Goal: Transaction & Acquisition: Purchase product/service

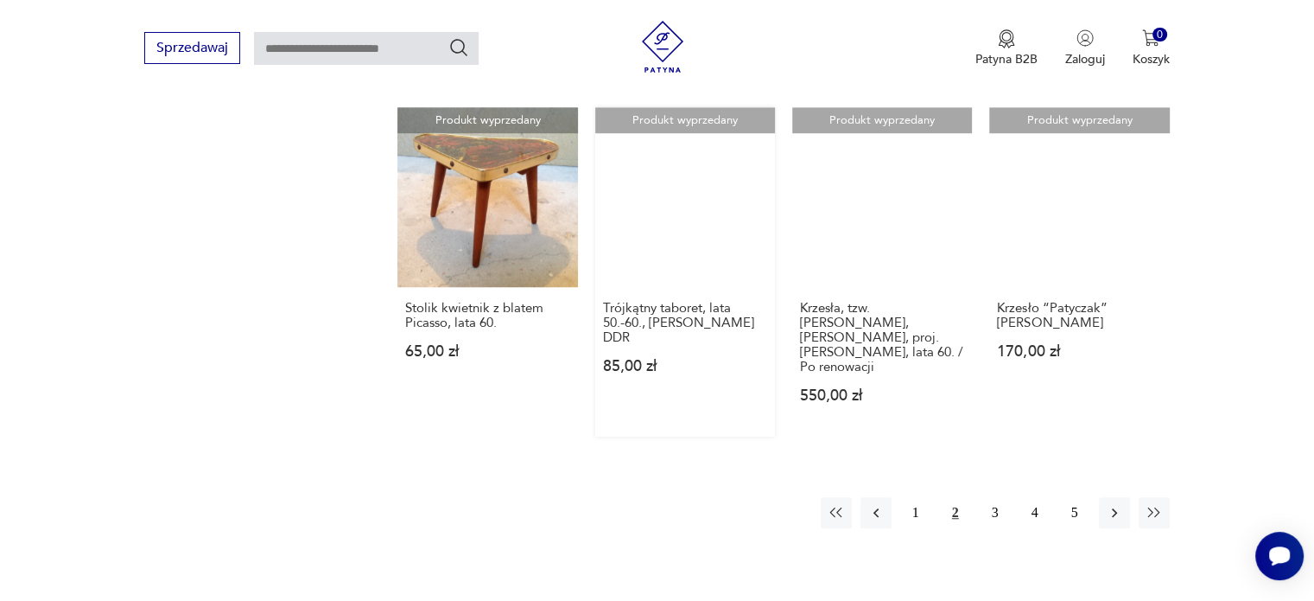
scroll to position [1361, 0]
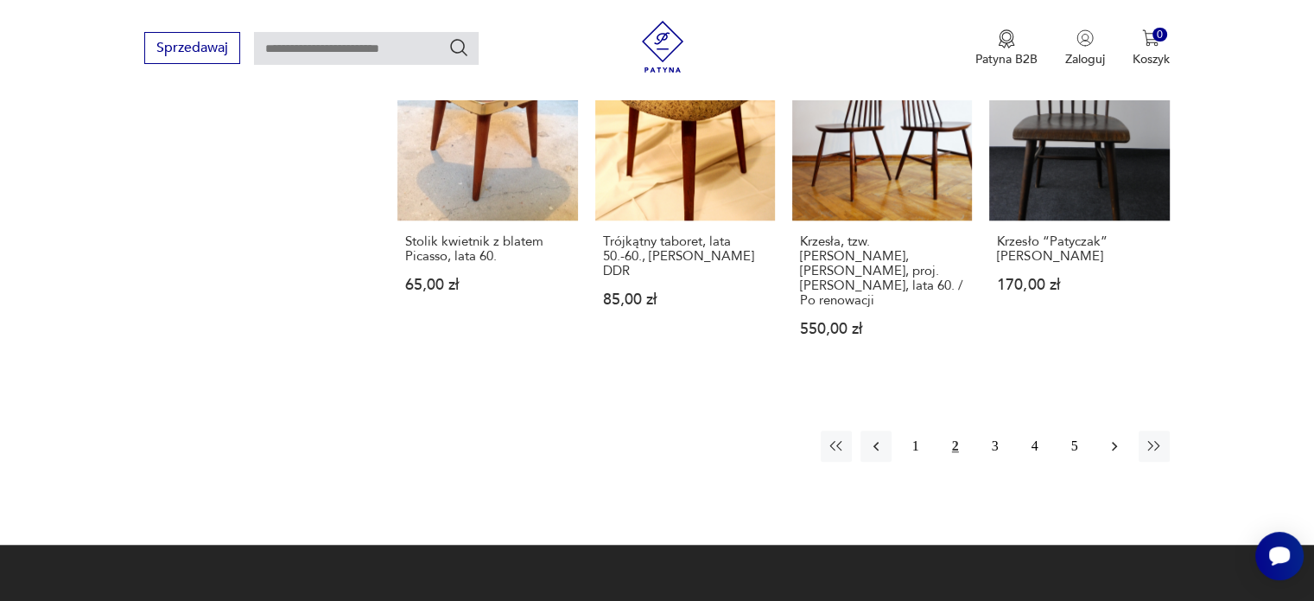
click at [1116, 437] on icon "button" at bounding box center [1114, 445] width 17 height 17
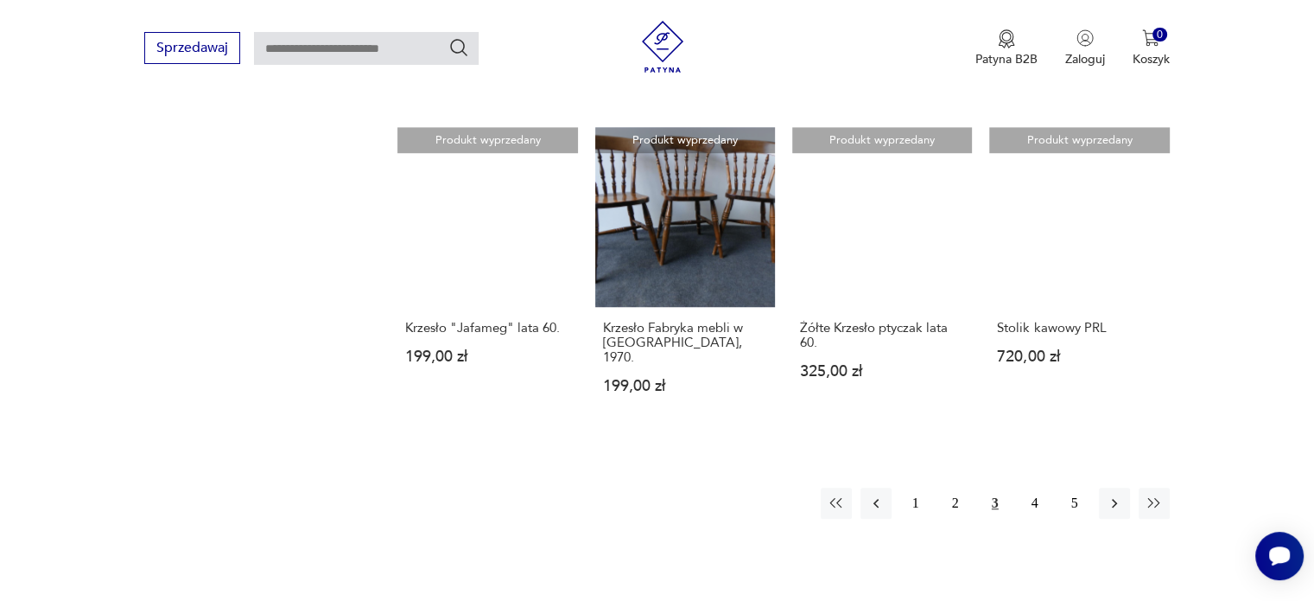
scroll to position [1274, 0]
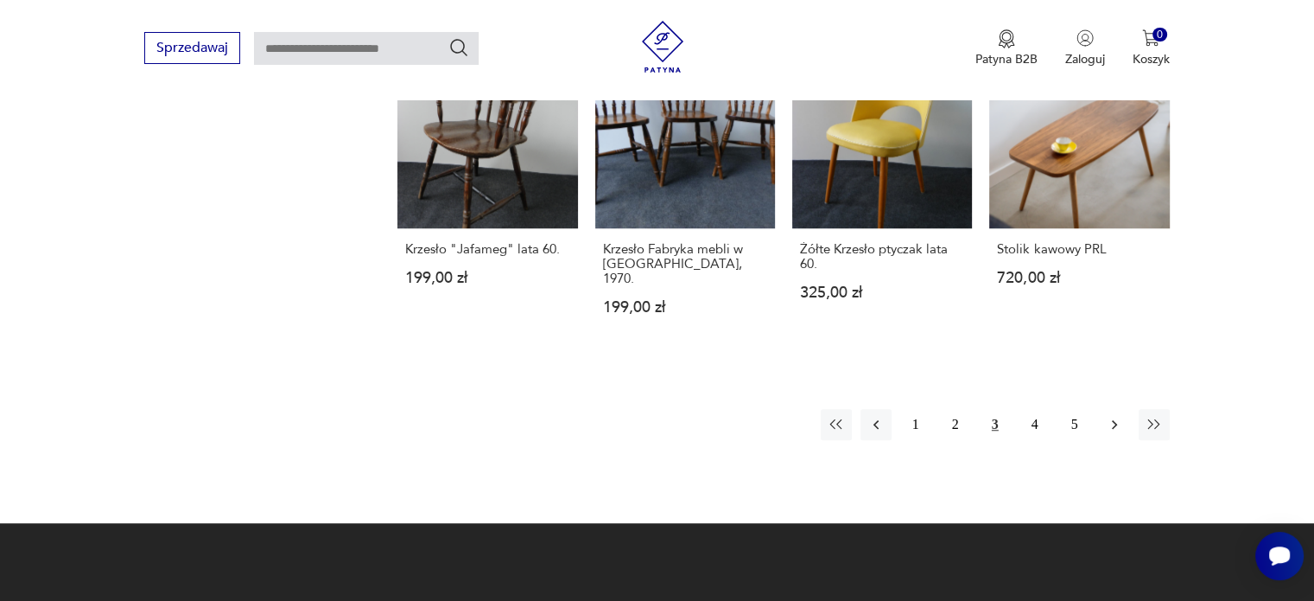
click at [1113, 416] on icon "button" at bounding box center [1114, 424] width 17 height 17
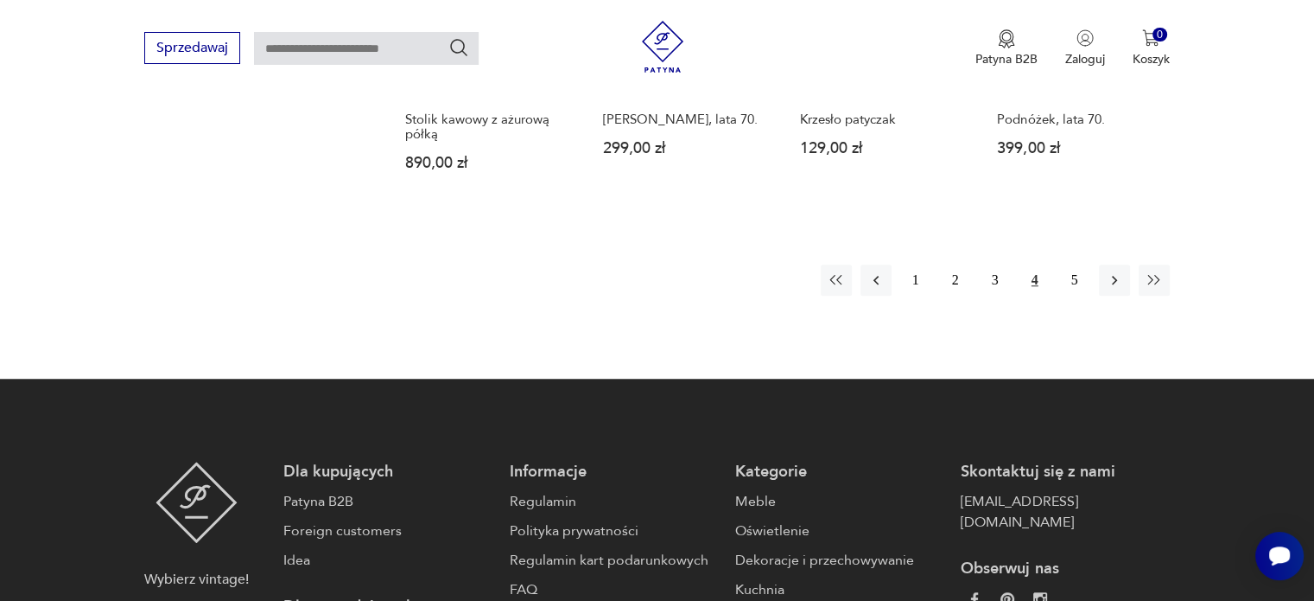
scroll to position [1447, 0]
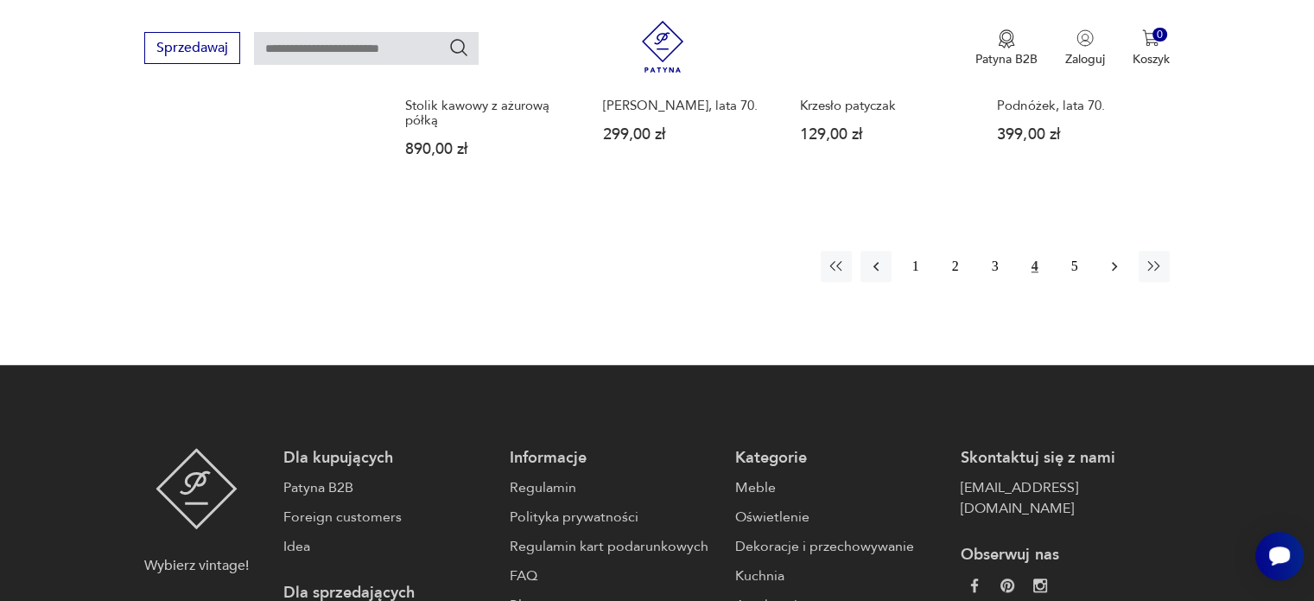
click at [1117, 269] on icon "button" at bounding box center [1114, 265] width 17 height 17
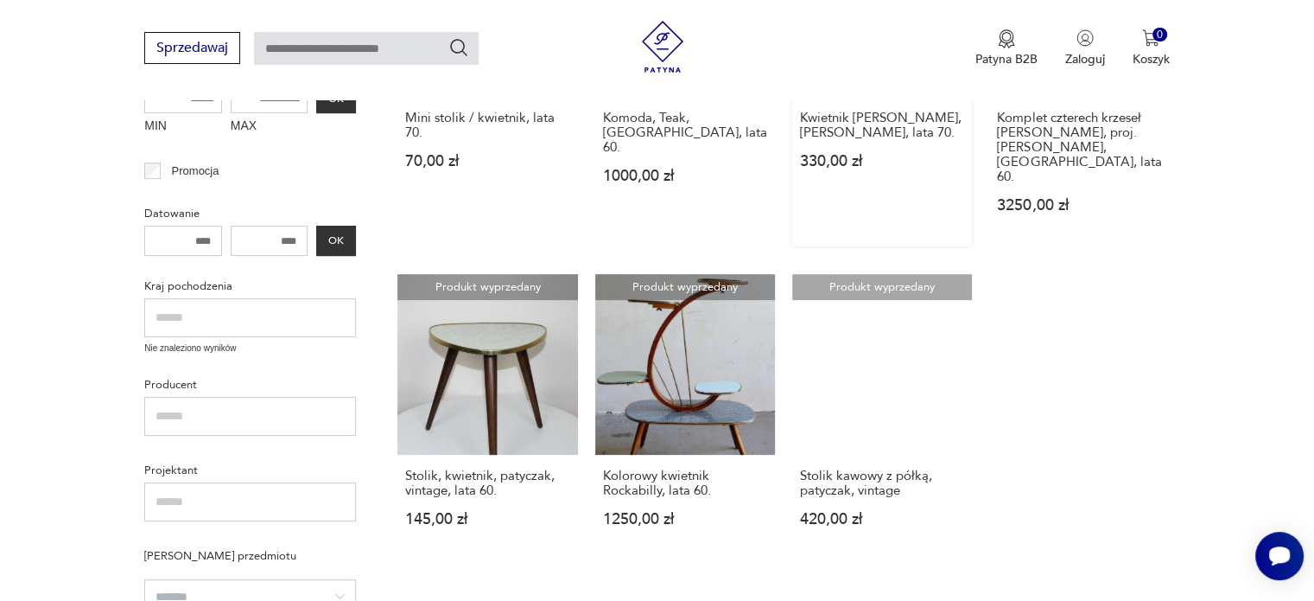
scroll to position [497, 0]
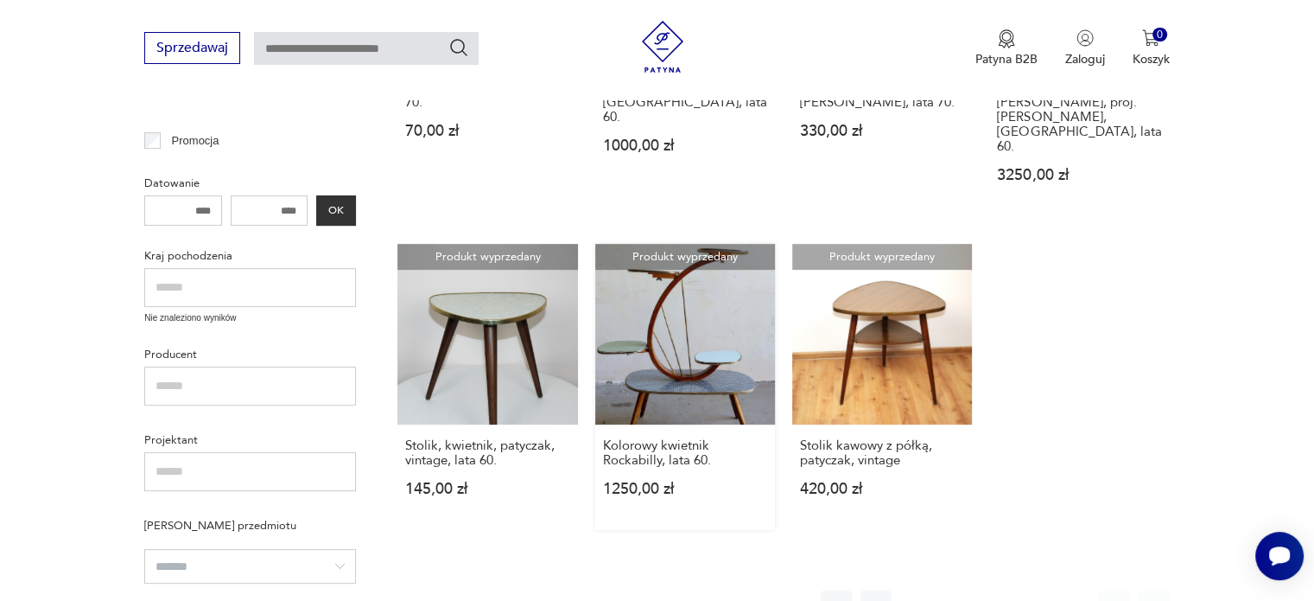
click at [702, 359] on link "Produkt wyprzedany Kolorowy kwietnik Rockabilly, lata 60. 1250,00 zł" at bounding box center [685, 386] width 180 height 285
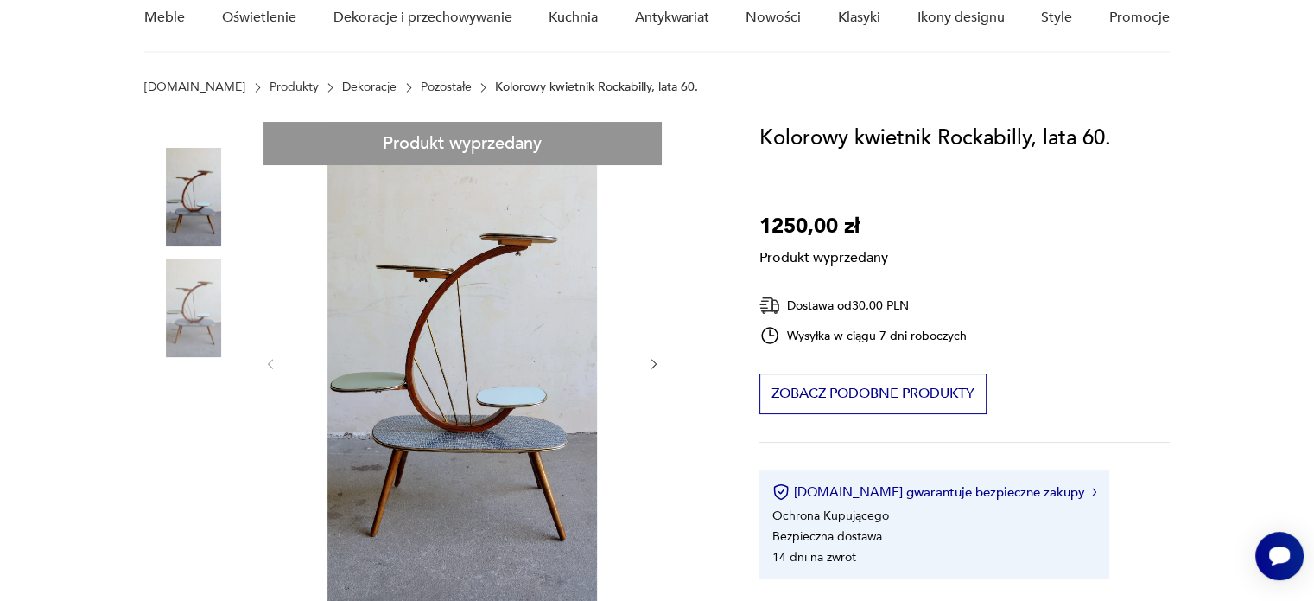
scroll to position [173, 0]
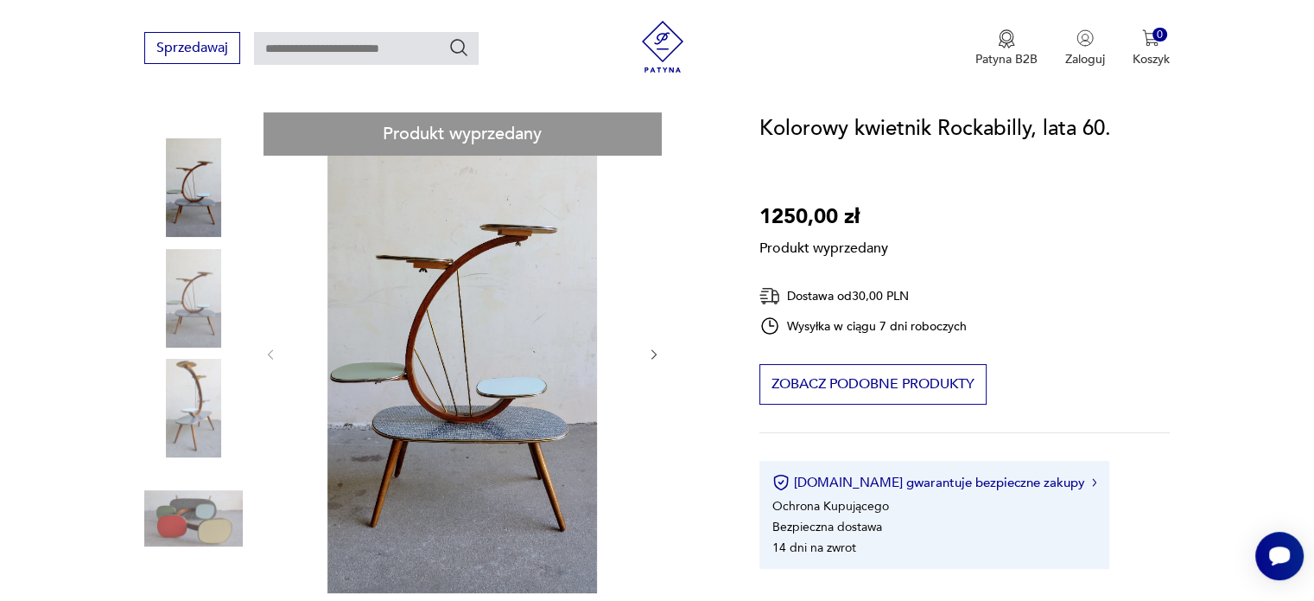
click at [660, 359] on div "Produkt wyprzedany Opis produktu Kolorowy kwietnik w stylu Rockabilly,lata 60. …" at bounding box center [431, 606] width 574 height 988
click at [649, 355] on div "Produkt wyprzedany Opis produktu Kolorowy kwietnik w stylu Rockabilly,lata 60. …" at bounding box center [431, 606] width 574 height 988
click at [650, 355] on div "Produkt wyprzedany Opis produktu Kolorowy kwietnik w stylu Rockabilly,lata 60. …" at bounding box center [431, 606] width 574 height 988
click at [201, 300] on div "Produkt wyprzedany Opis produktu Kolorowy kwietnik w stylu Rockabilly,lata 60. …" at bounding box center [431, 606] width 574 height 988
click at [214, 518] on div "Produkt wyprzedany Opis produktu Kolorowy kwietnik w stylu Rockabilly,lata 60. …" at bounding box center [431, 606] width 574 height 988
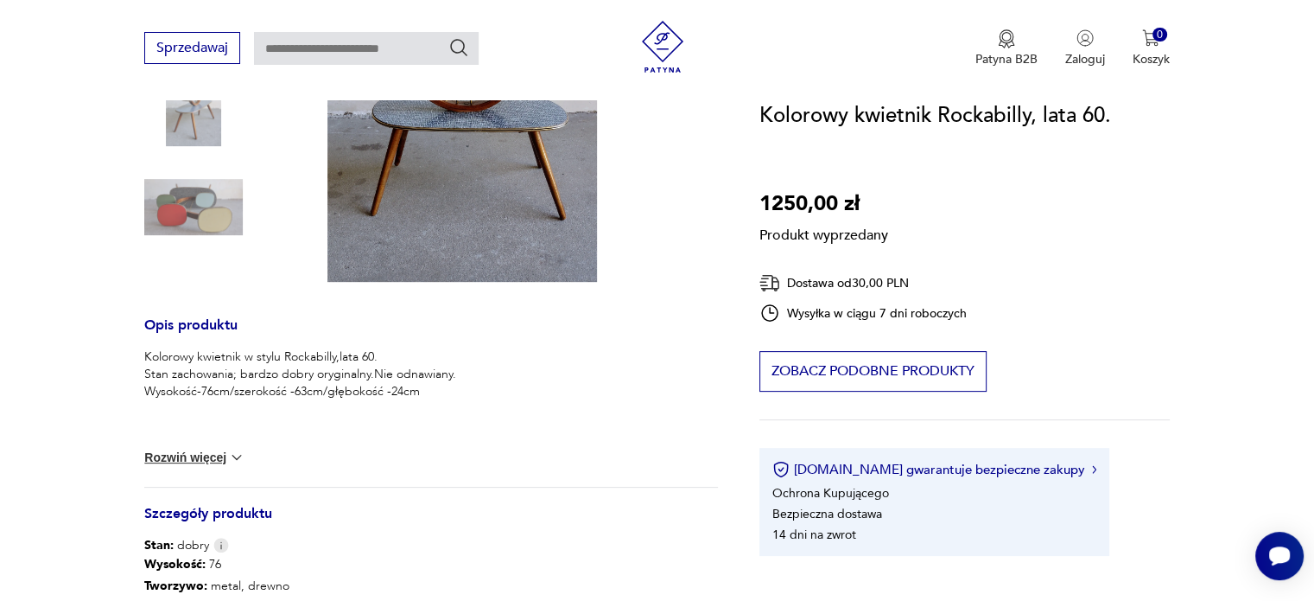
scroll to position [691, 0]
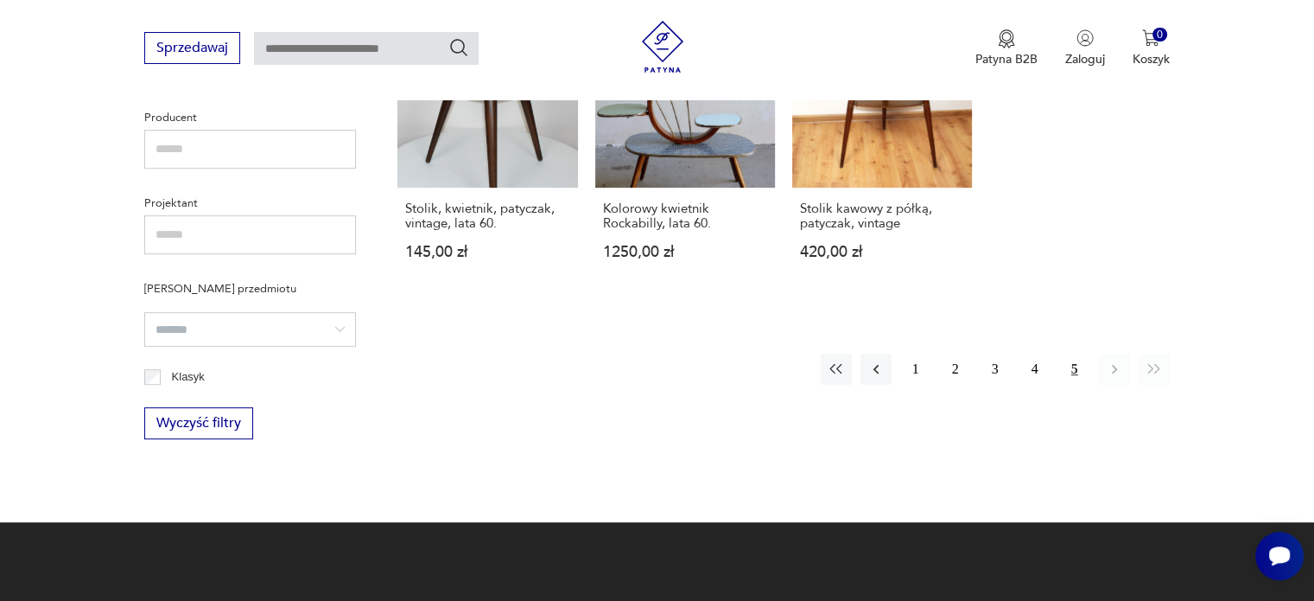
scroll to position [756, 0]
